Goal: Find specific page/section: Find specific page/section

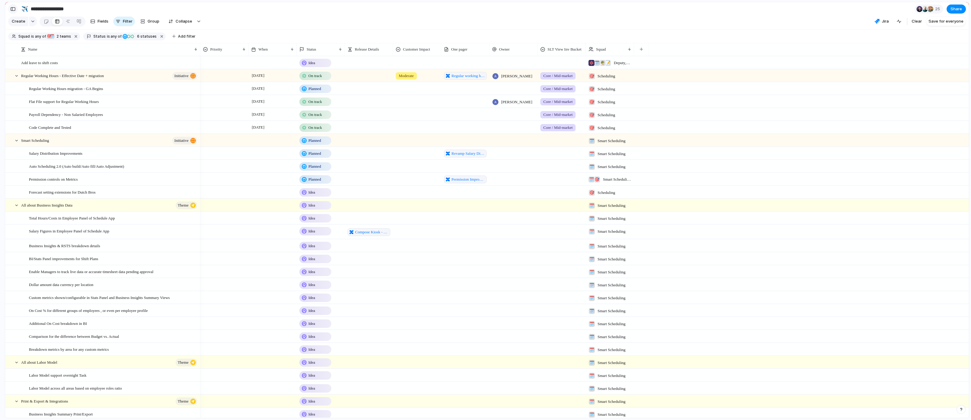
click at [16, 11] on button "button" at bounding box center [13, 9] width 10 height 10
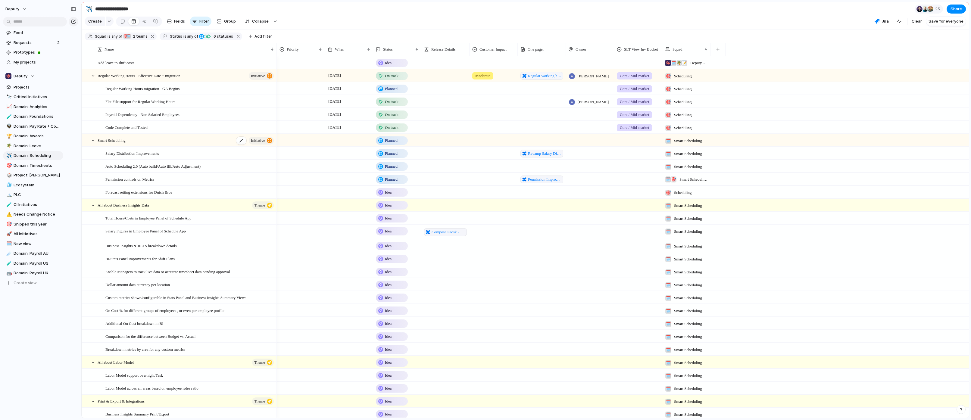
click at [139, 141] on div "Smart Scheduling initiative" at bounding box center [186, 140] width 177 height 12
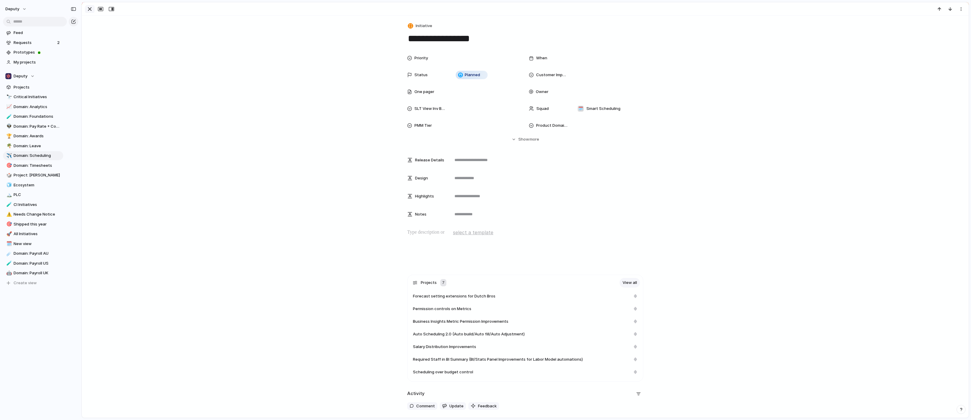
click at [89, 8] on div "button" at bounding box center [89, 8] width 7 height 7
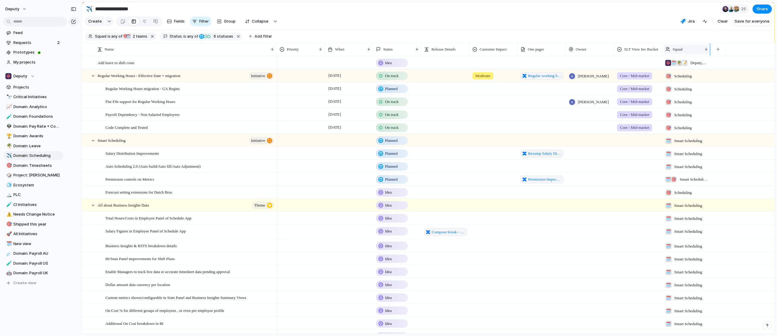
click at [683, 48] on span "Squad" at bounding box center [678, 49] width 10 height 6
click at [688, 34] on div "Modify Hide Sort ascending Sort descending" at bounding box center [388, 168] width 777 height 336
